Goal: Task Accomplishment & Management: Use online tool/utility

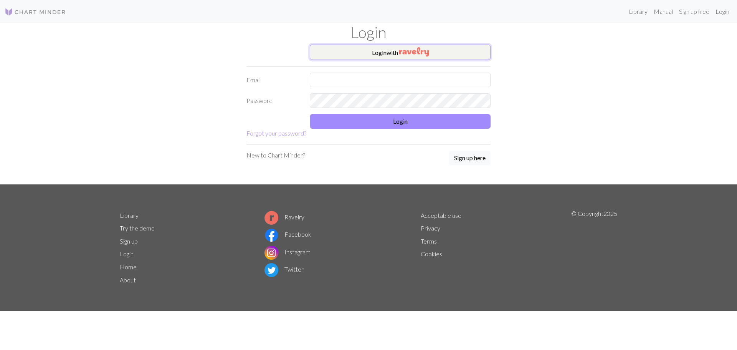
click at [365, 57] on button "Login with" at bounding box center [400, 52] width 181 height 15
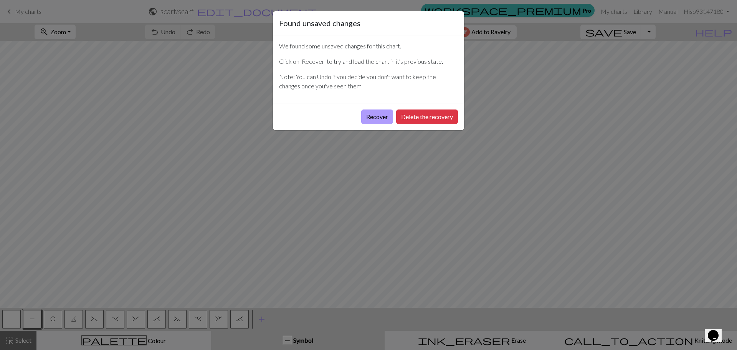
click at [365, 118] on button "Recover" at bounding box center [377, 116] width 32 height 15
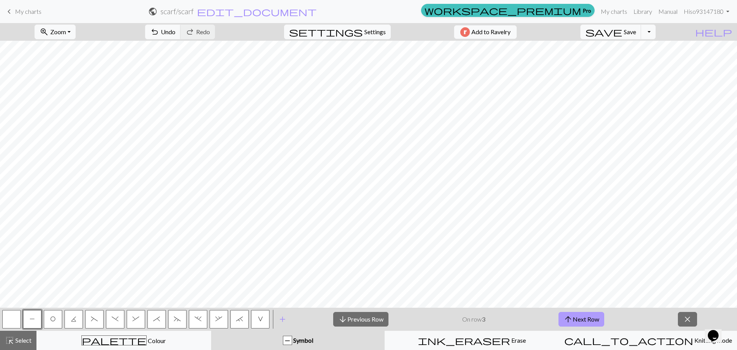
click at [589, 322] on button "arrow_upward Next Row" at bounding box center [581, 319] width 46 height 15
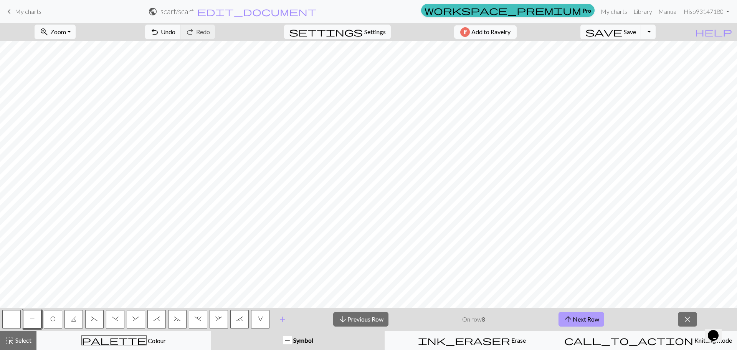
click at [558, 312] on button "arrow_upward Next Row" at bounding box center [581, 319] width 46 height 15
click at [574, 321] on button "arrow_upward Next Row" at bounding box center [583, 319] width 46 height 15
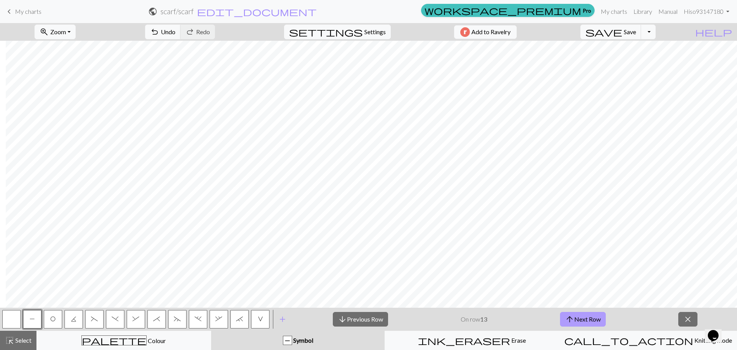
click at [574, 321] on button "arrow_upward Next Row" at bounding box center [583, 319] width 46 height 15
click at [572, 308] on div "arrow_downward Previous Row On row 16 arrow_upward Next Row close" at bounding box center [515, 318] width 444 height 23
click at [573, 315] on span "arrow_upward" at bounding box center [569, 319] width 9 height 11
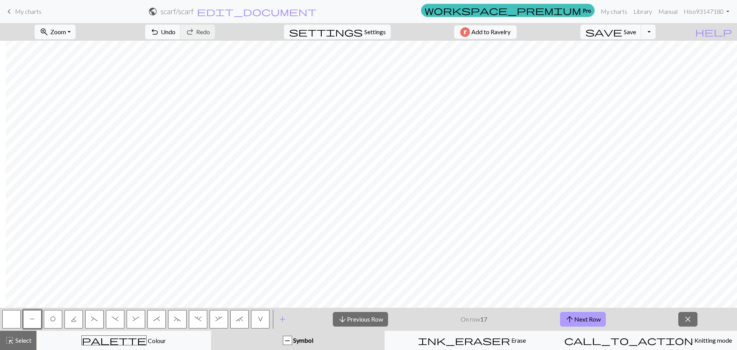
click at [573, 315] on span "arrow_upward" at bounding box center [569, 319] width 9 height 11
click at [581, 321] on button "arrow_upward Next Row" at bounding box center [583, 319] width 46 height 15
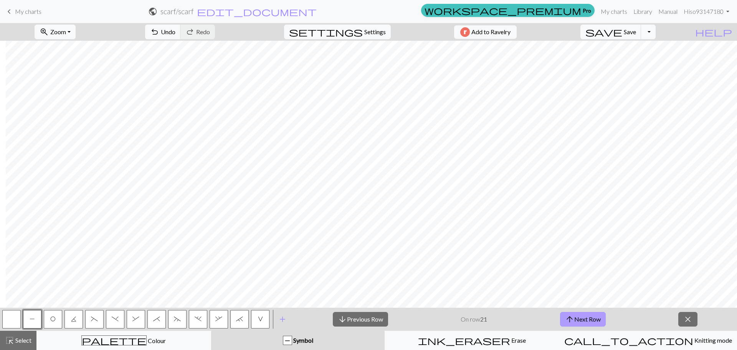
click at [590, 324] on button "arrow_upward Next Row" at bounding box center [583, 319] width 46 height 15
